Goal: Find specific page/section: Locate item on page

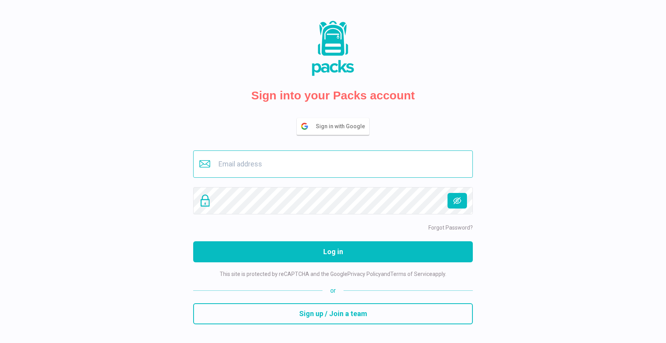
type input "buero@savina.de"
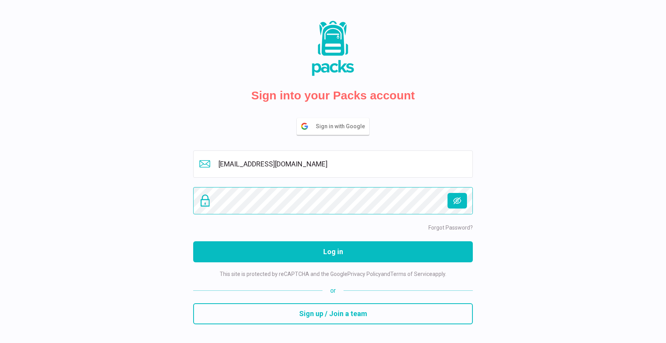
click at [333, 251] on button "Log in" at bounding box center [333, 251] width 280 height 21
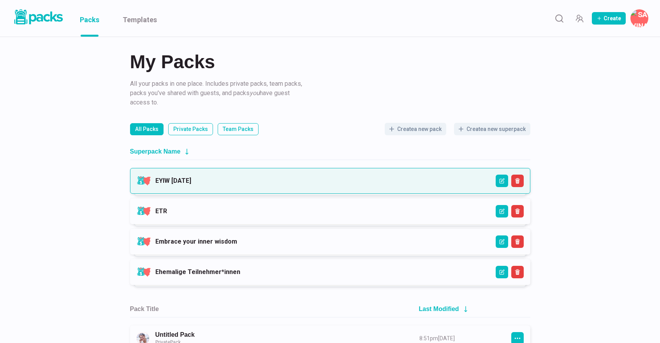
scroll to position [4, 0]
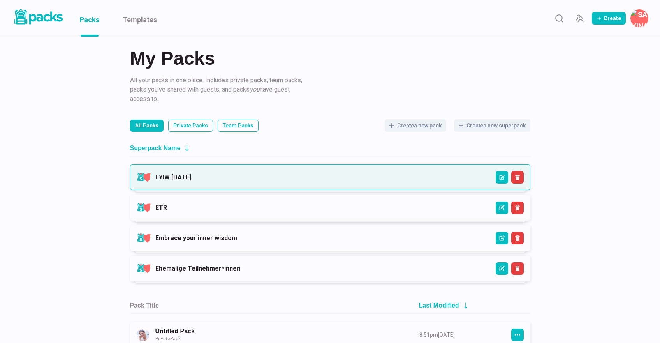
click at [191, 173] on link "EYIW [DATE]" at bounding box center [173, 176] width 36 height 7
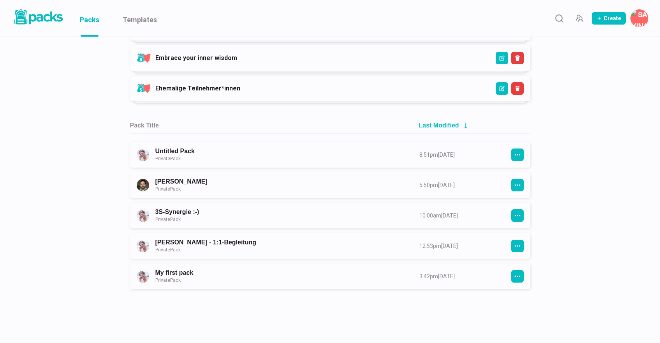
click at [583, 186] on div "My Packs All your packs in one place. Includes private packs, team packs, packs…" at bounding box center [330, 53] width 660 height 472
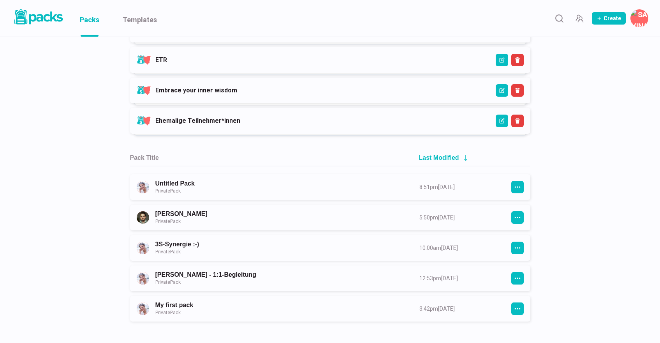
scroll to position [150, 0]
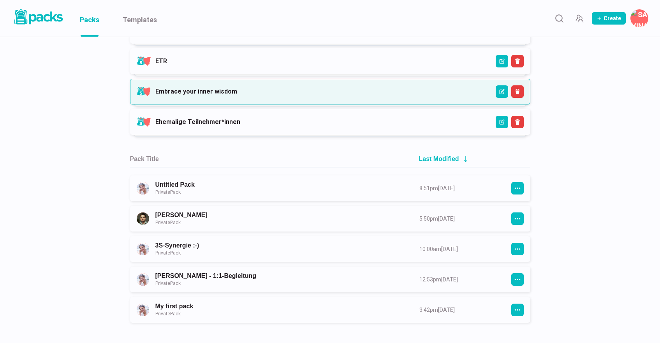
click at [237, 95] on link "Embrace your inner wisdom" at bounding box center [196, 91] width 82 height 7
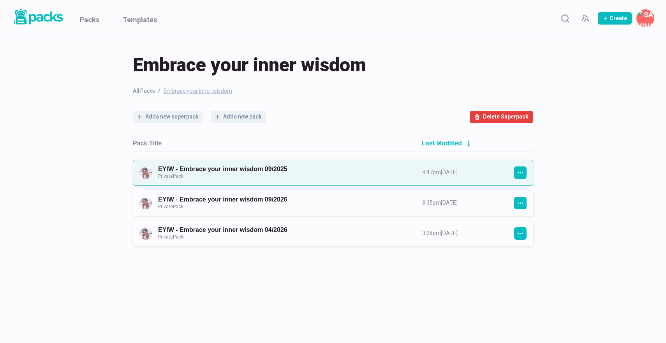
click at [265, 170] on link "EYIW - Embrace your inner wisdom 09/2025 Private Pack" at bounding box center [283, 172] width 250 height 14
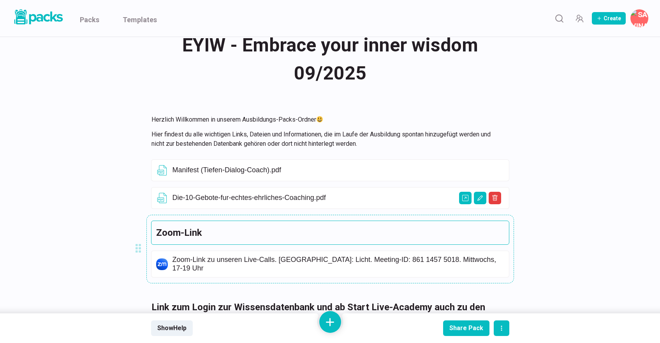
scroll to position [25, 0]
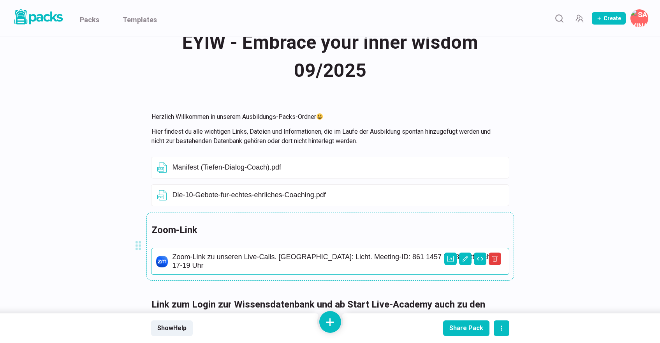
click at [276, 256] on p "Zoom-Link zu unseren Live-Calls. [GEOGRAPHIC_DATA]: Licht. Meeting-ID: 861 1457…" at bounding box center [338, 261] width 332 height 17
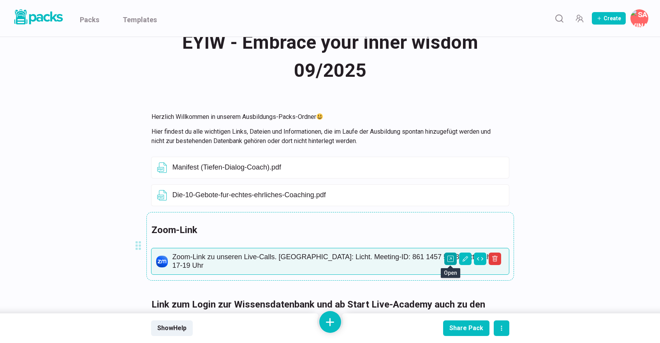
click at [453, 257] on icon "Open external link" at bounding box center [450, 258] width 6 height 6
